Goal: Information Seeking & Learning: Learn about a topic

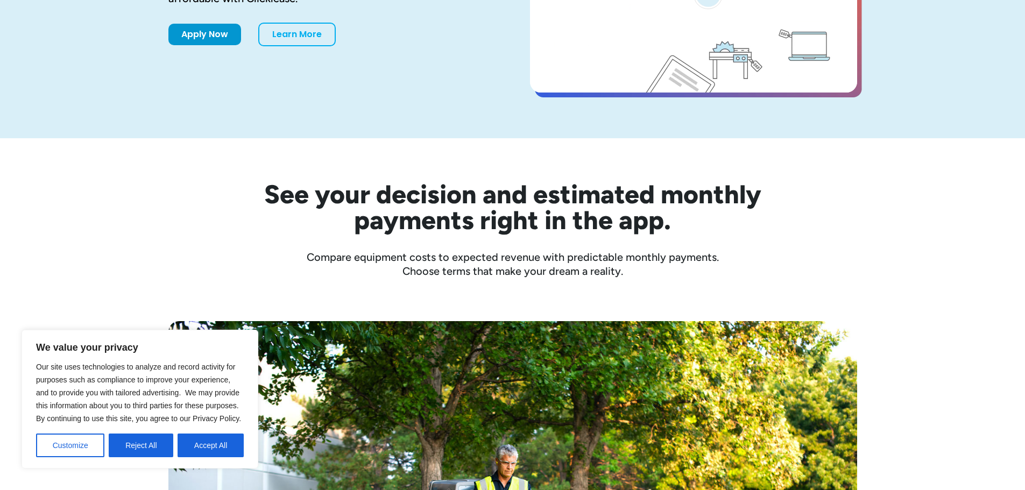
scroll to position [215, 0]
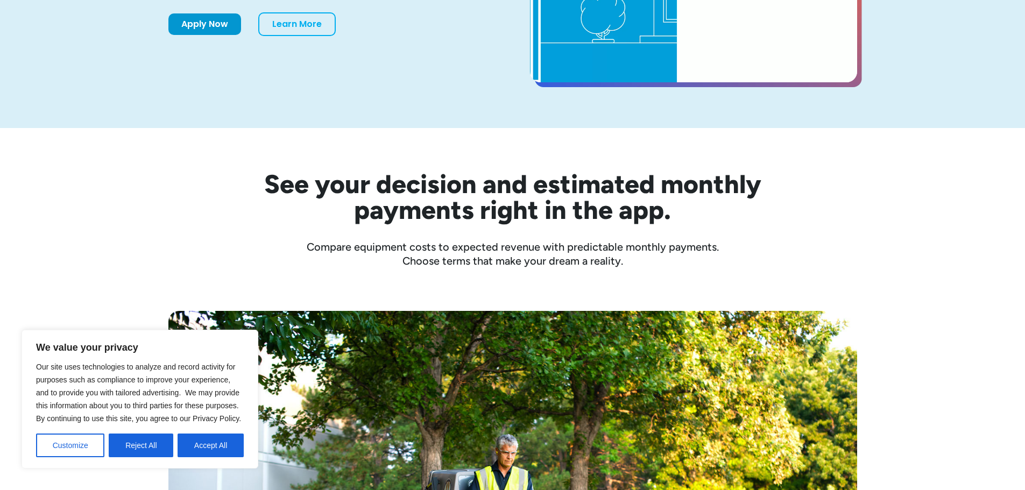
click at [197, 440] on button "Accept All" at bounding box center [211, 446] width 66 height 24
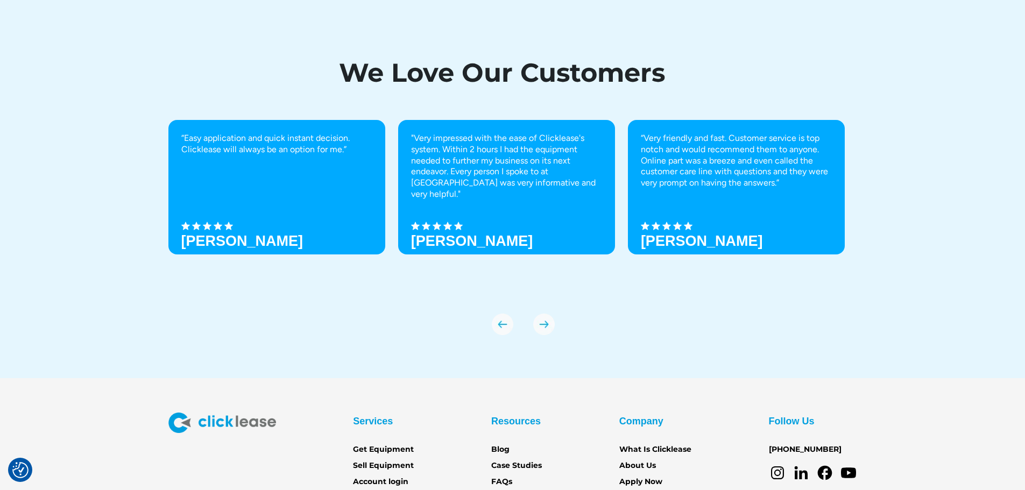
scroll to position [3760, 0]
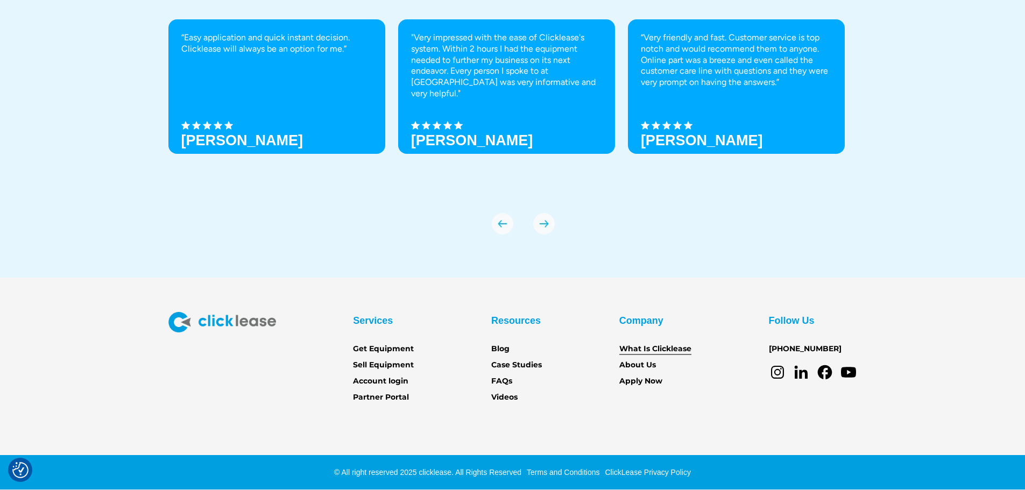
click at [637, 348] on link "What Is Clicklease" at bounding box center [655, 349] width 72 height 12
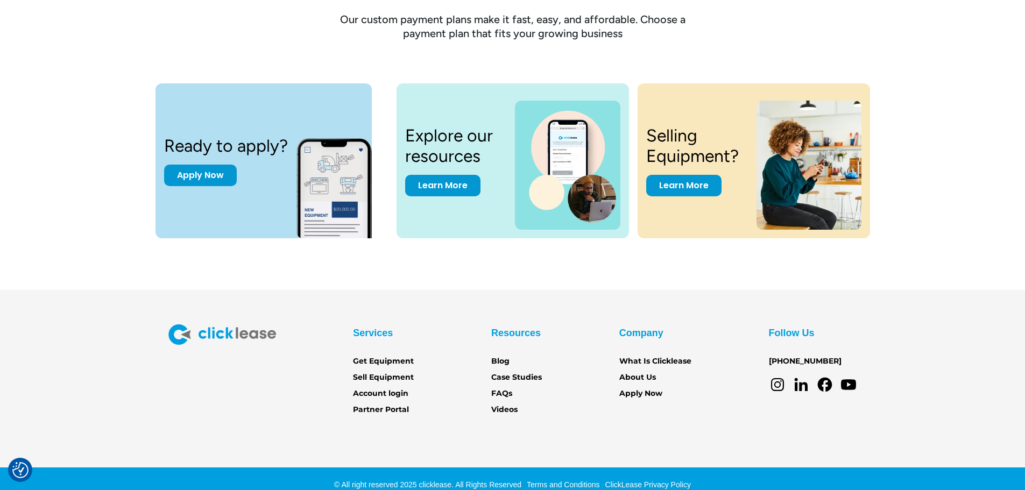
scroll to position [1456, 0]
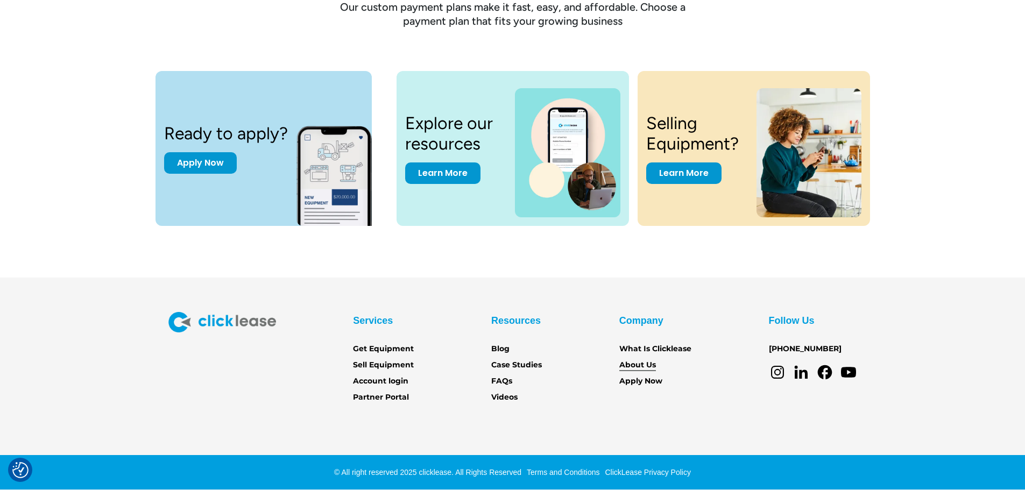
click at [638, 367] on link "About Us" at bounding box center [637, 366] width 37 height 12
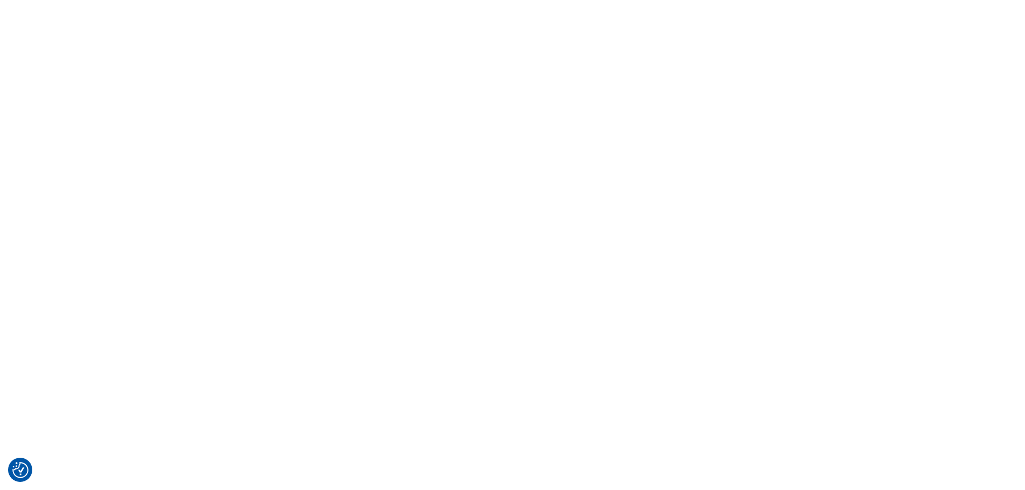
scroll to position [592, 0]
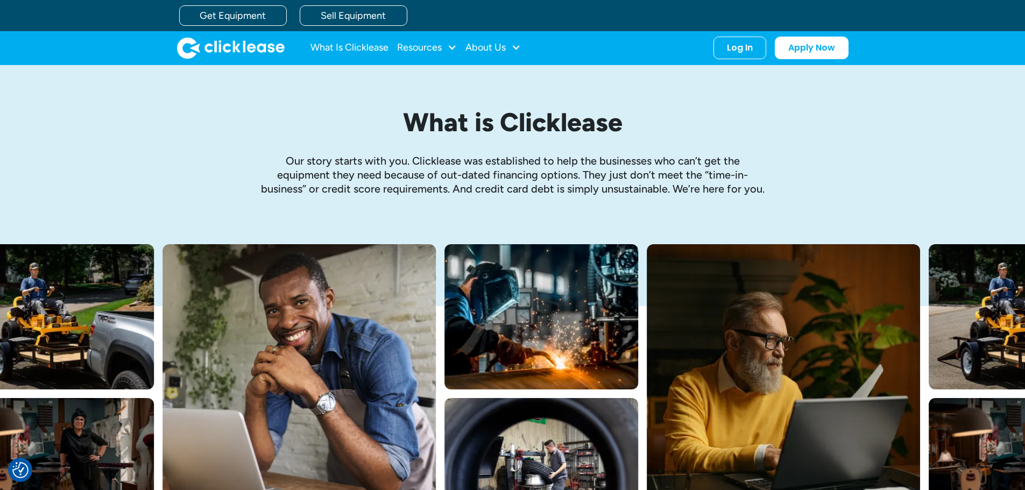
scroll to position [1456, 0]
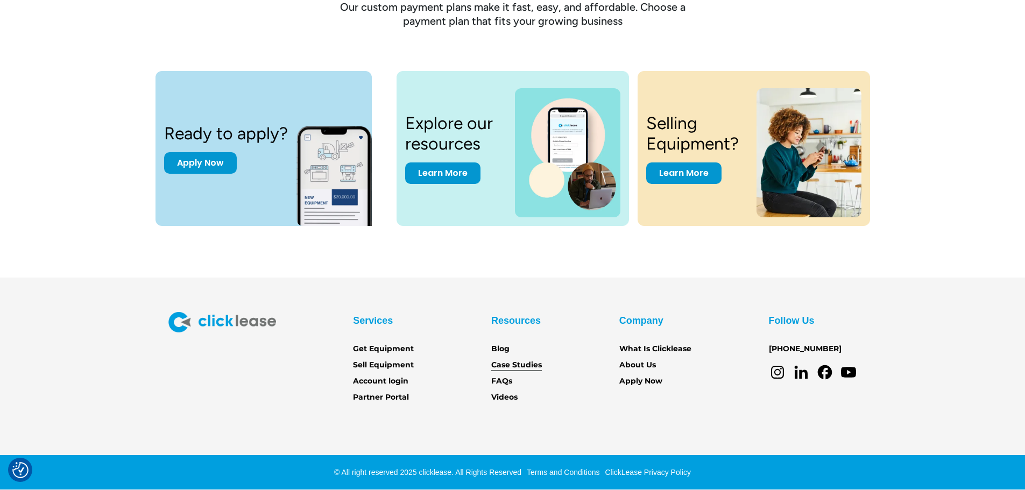
click at [518, 363] on link "Case Studies" at bounding box center [516, 366] width 51 height 12
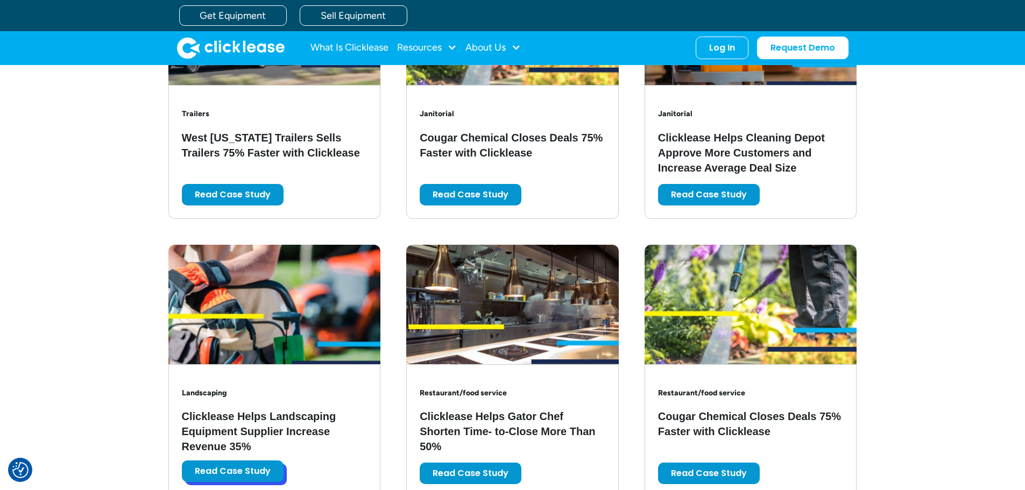
scroll to position [1453, 0]
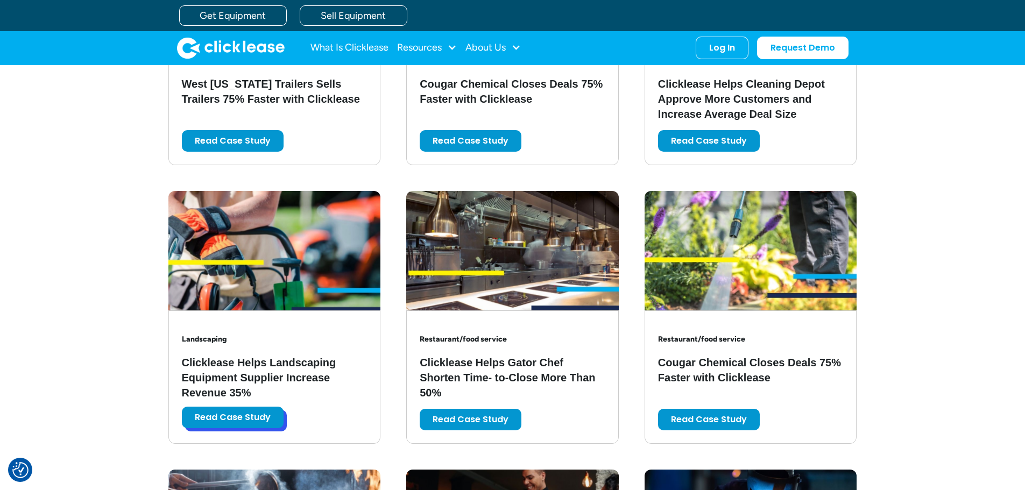
click at [234, 417] on link "Read Case Study" at bounding box center [233, 418] width 102 height 22
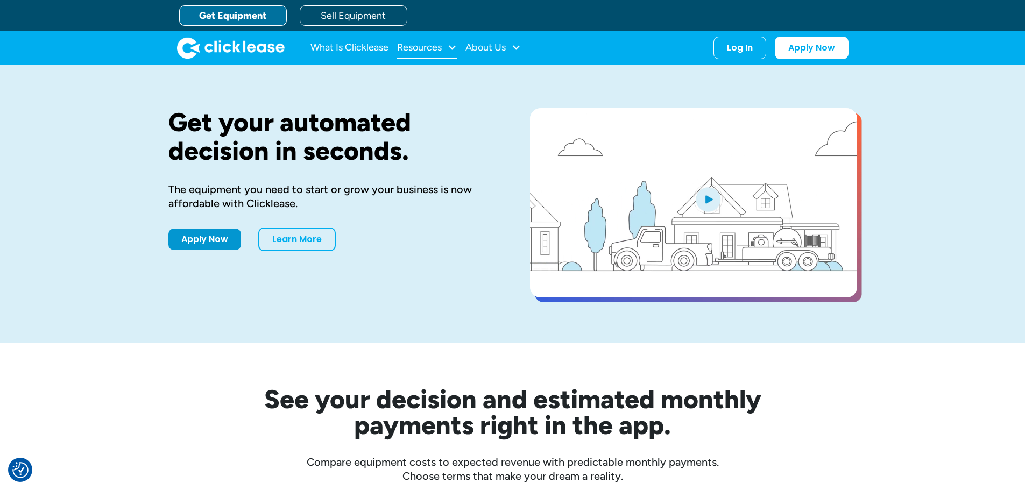
click at [438, 47] on div "Resources" at bounding box center [419, 47] width 45 height 0
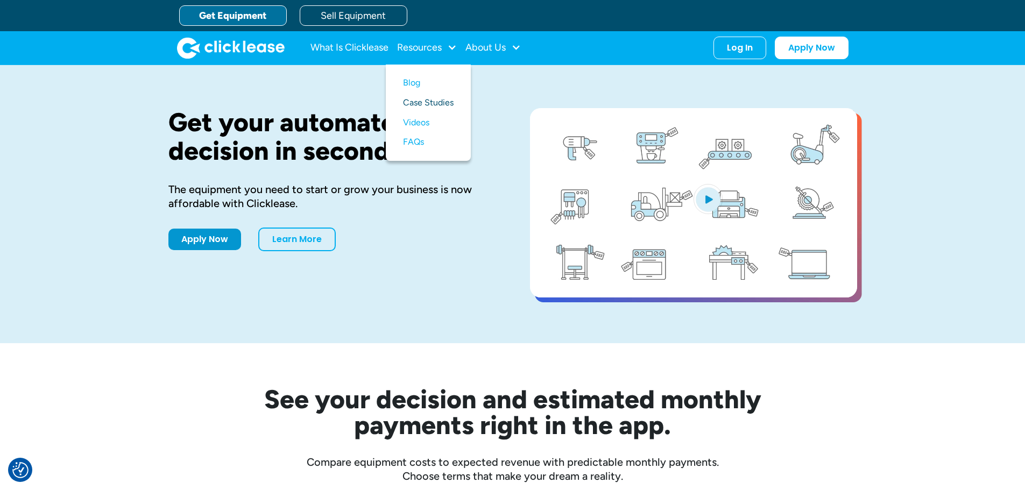
click at [434, 101] on link "Case Studies" at bounding box center [428, 103] width 51 height 20
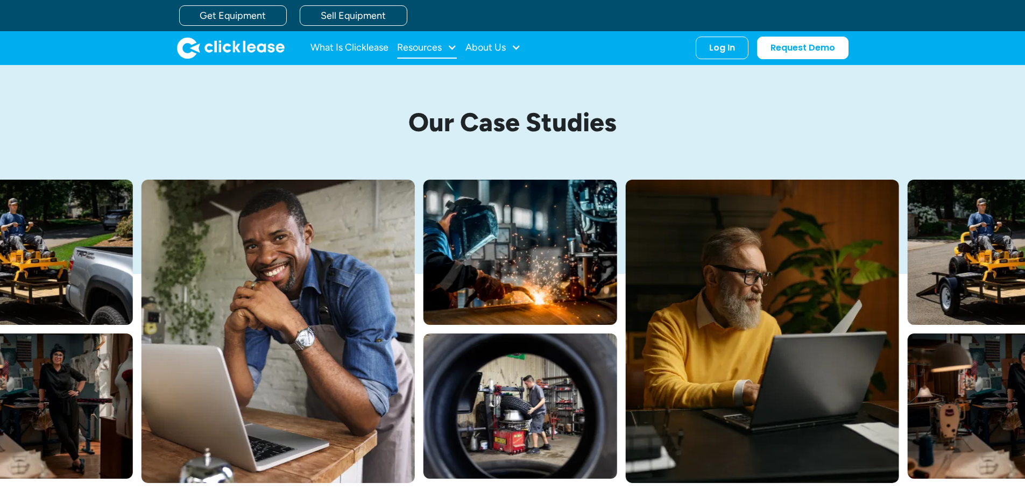
click at [432, 47] on div "Resources" at bounding box center [419, 47] width 45 height 0
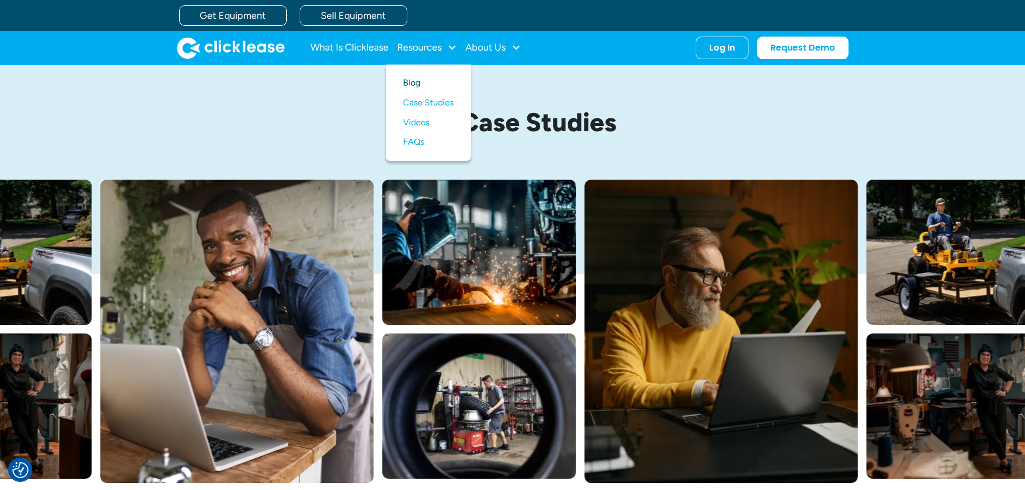
click at [413, 79] on link "Blog" at bounding box center [428, 83] width 51 height 20
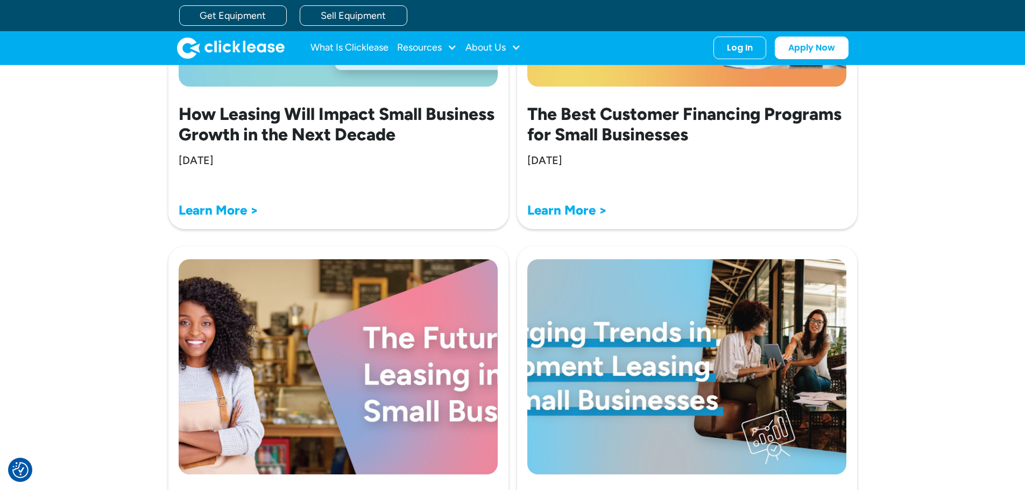
scroll to position [592, 0]
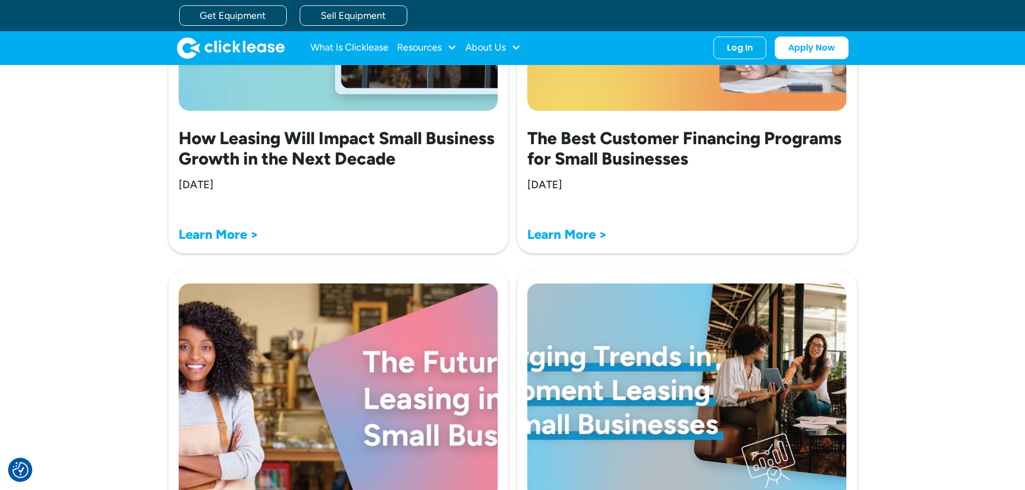
click at [632, 148] on h2 "The Best Customer Financing Programs for Small Businesses" at bounding box center [687, 148] width 320 height 41
click at [562, 237] on strong "Learn More >" at bounding box center [567, 235] width 80 height 16
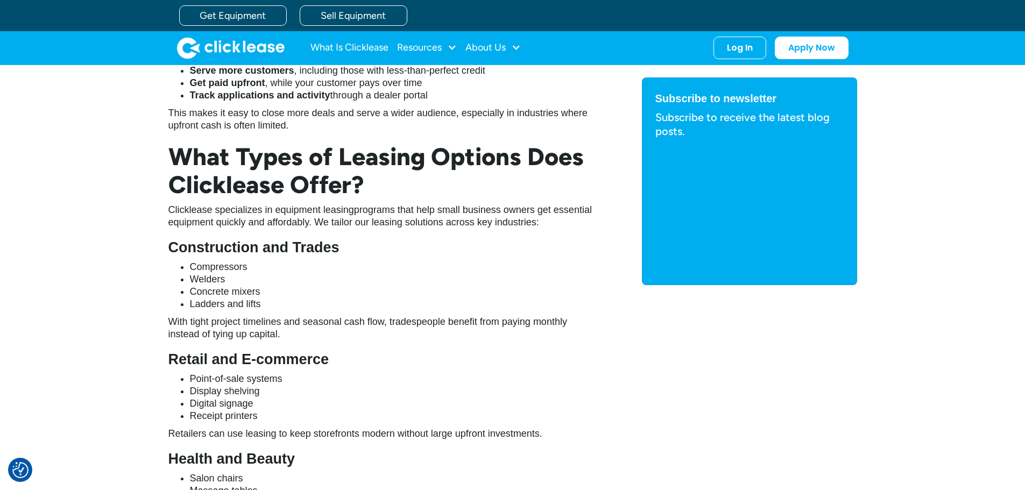
scroll to position [1280, 0]
